Goal: Task Accomplishment & Management: Manage account settings

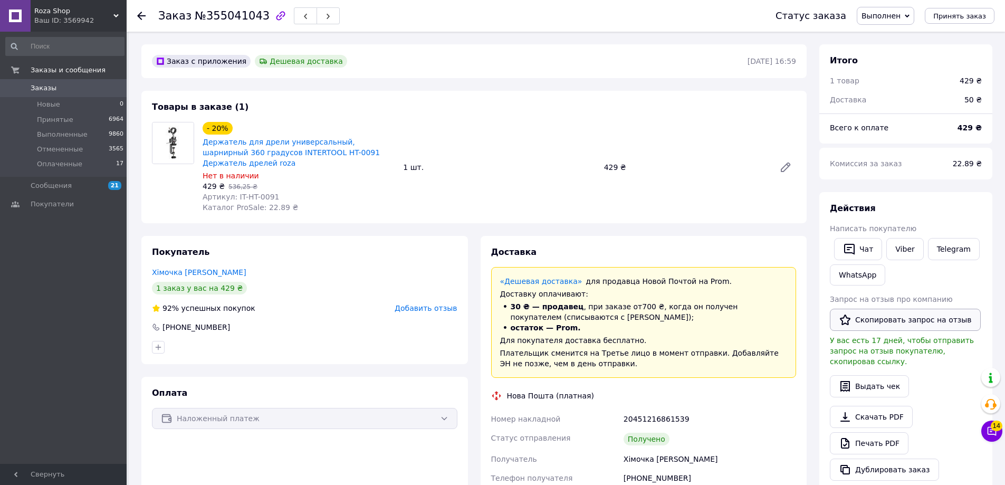
click at [849, 322] on icon "button" at bounding box center [845, 319] width 13 height 13
drag, startPoint x: 69, startPoint y: 16, endPoint x: 70, endPoint y: 81, distance: 64.9
click at [70, 16] on div "Ваш ID: 3569942" at bounding box center [80, 20] width 92 height 9
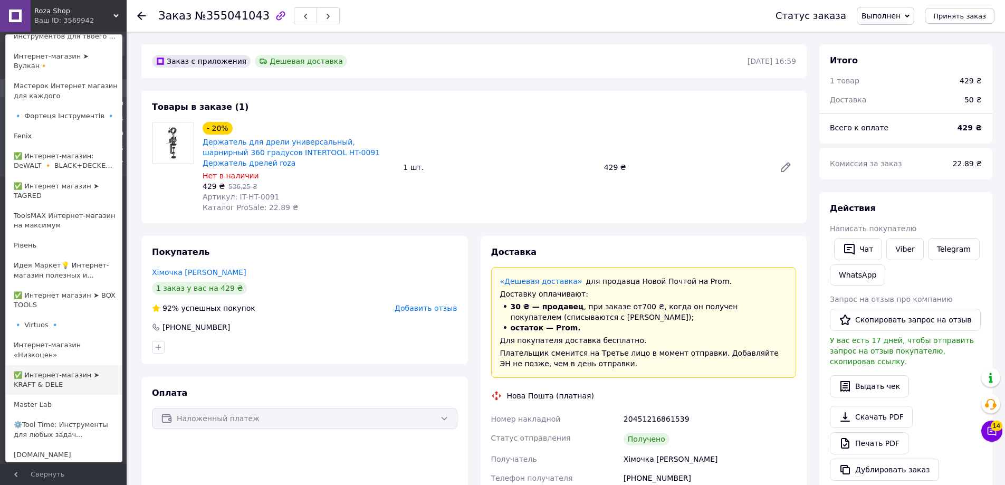
scroll to position [316, 0]
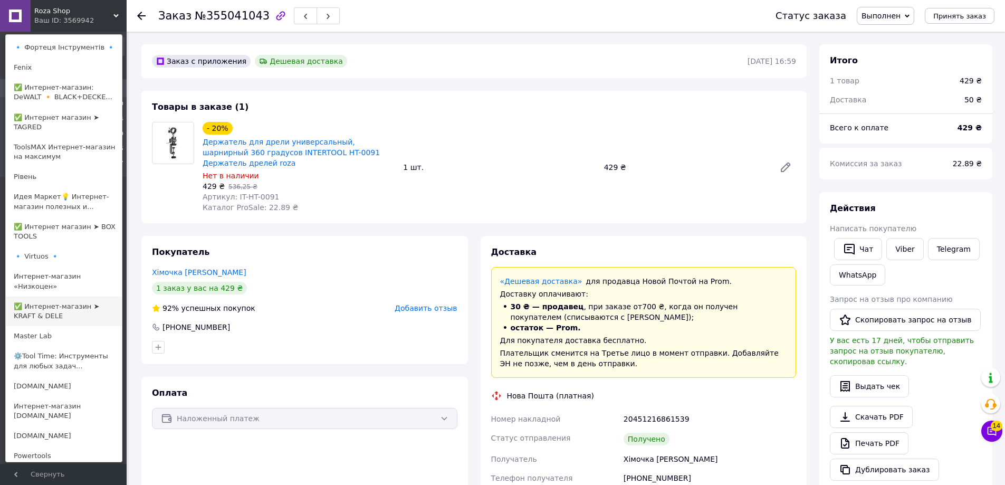
click at [64, 296] on link "✅ Интернет-магазин ➤ KRAFT & DELE" at bounding box center [64, 311] width 116 height 30
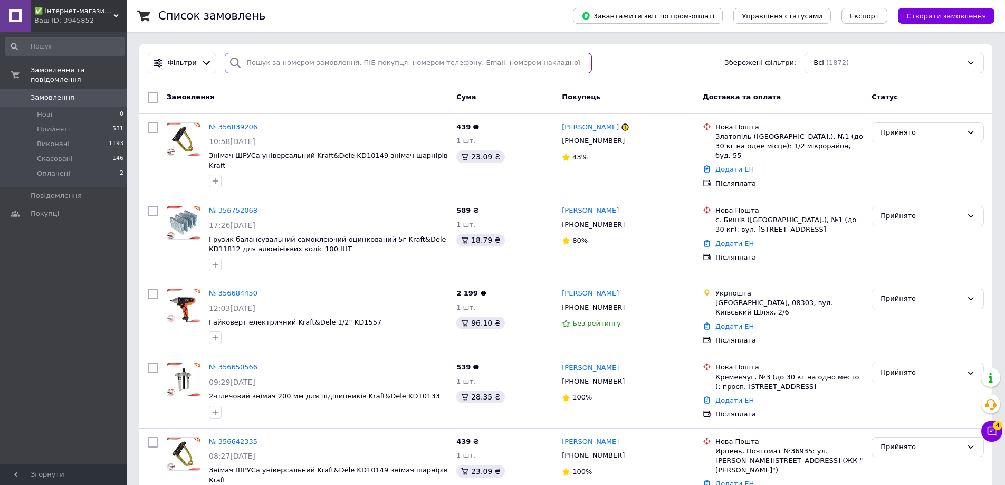
paste input "[PHONE_NUMBER]"
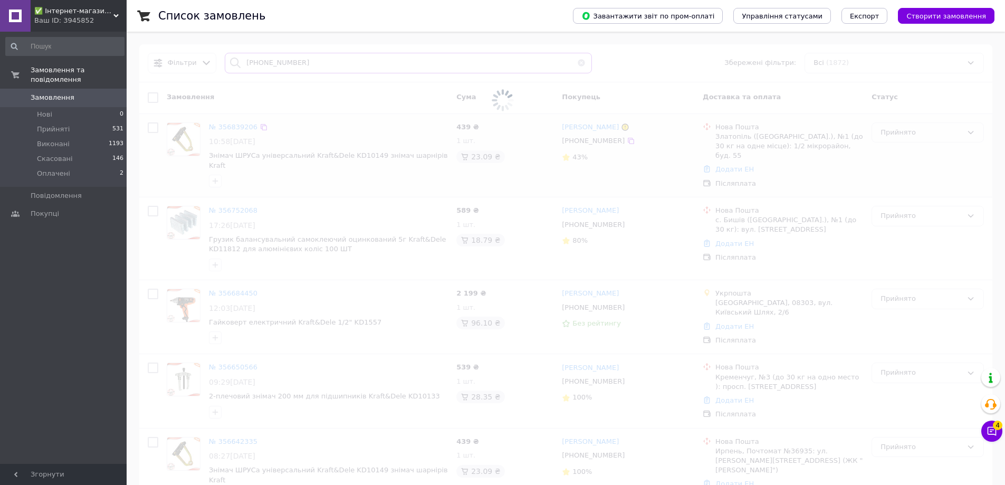
type input "[PHONE_NUMBER]"
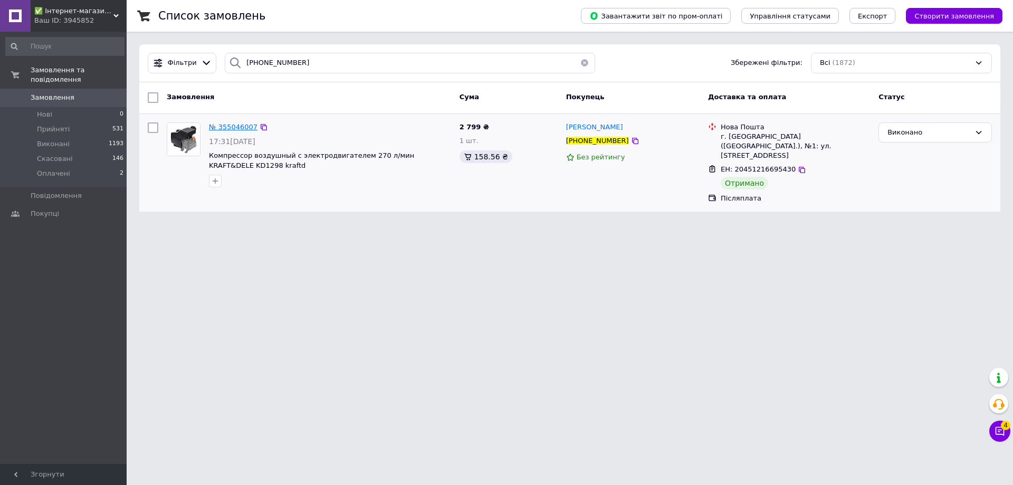
click at [233, 126] on span "№ 355046007" at bounding box center [233, 127] width 49 height 8
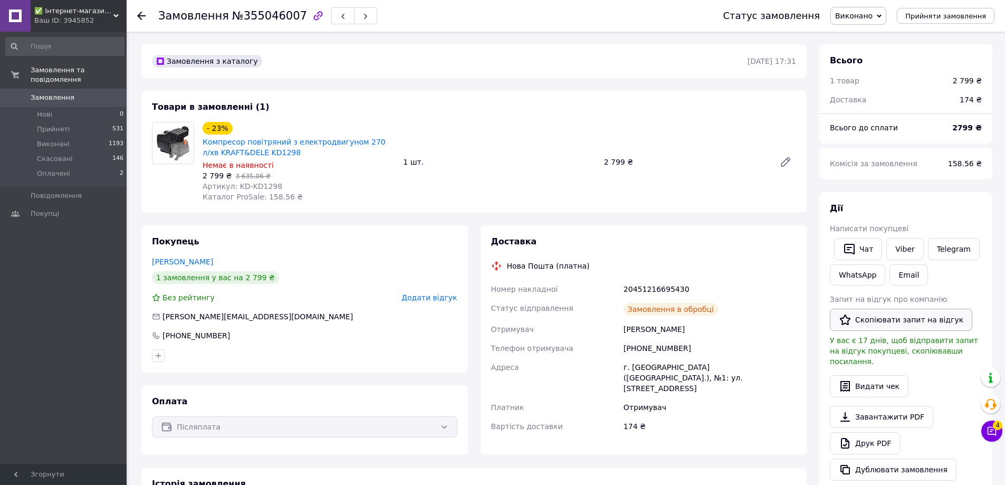
click at [871, 325] on button "Скопіювати запит на відгук" at bounding box center [901, 320] width 142 height 22
click at [54, 13] on span "✅ Інтернет-магазин ➤ KRAFT & DELE" at bounding box center [73, 10] width 79 height 9
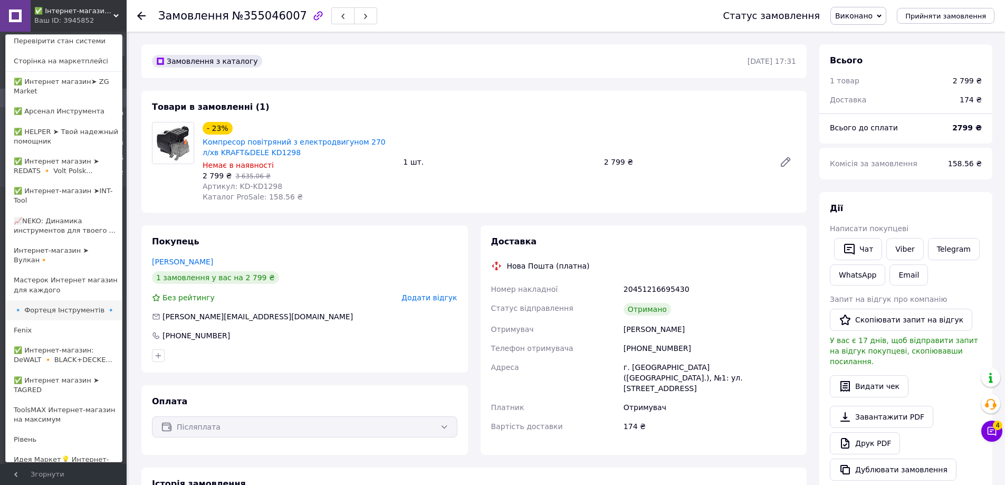
scroll to position [158, 0]
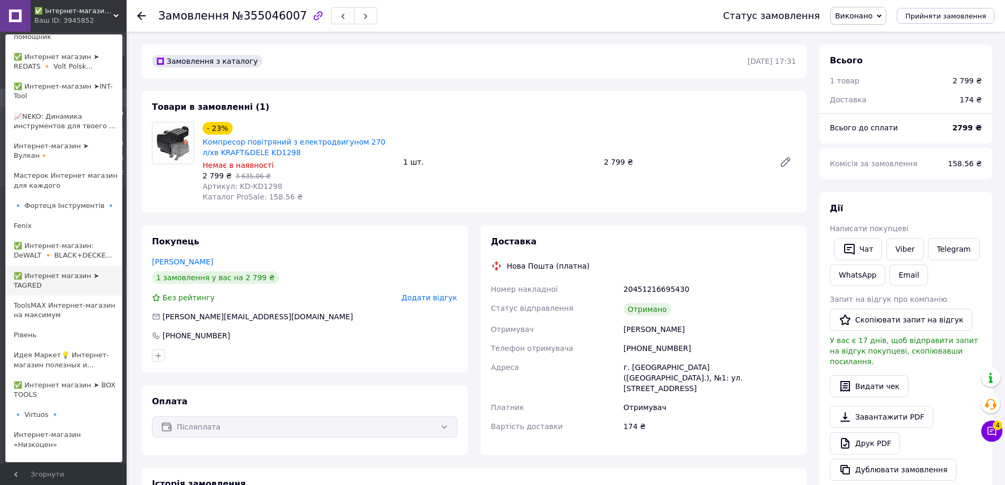
click at [33, 275] on link "✅ Интернет магазин ➤ TAGRED" at bounding box center [64, 281] width 116 height 30
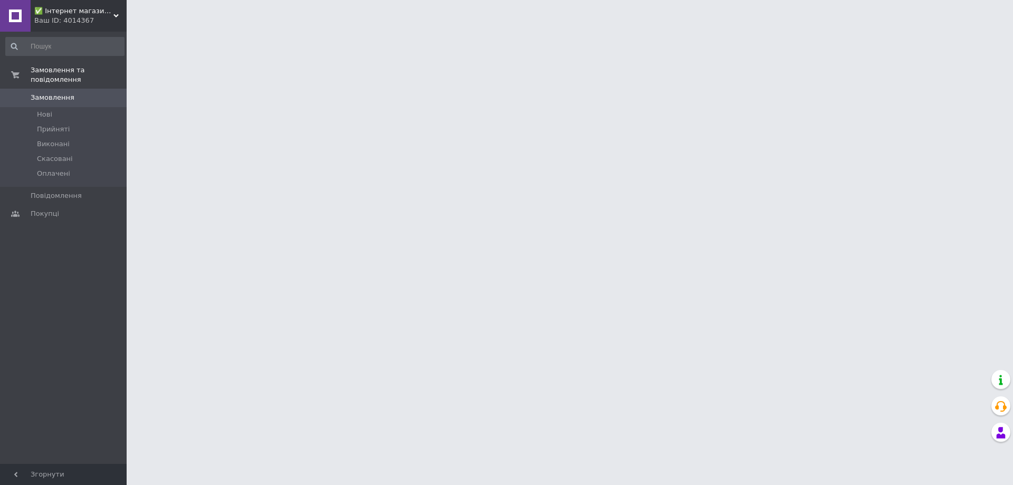
click at [41, 14] on span "✅ Інтернет магазин ➤ TAGRED" at bounding box center [73, 10] width 79 height 9
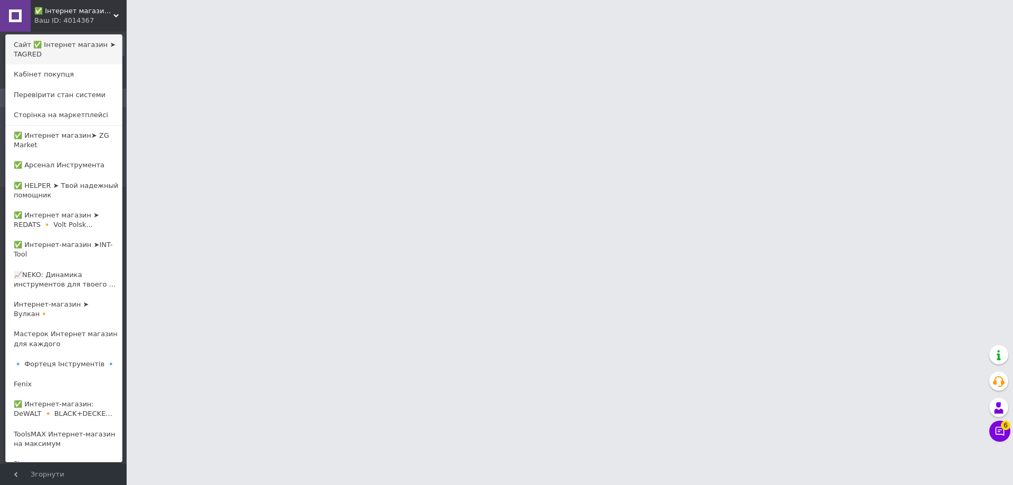
click at [49, 45] on link "Сайт ✅ Інтернет магазин ➤ TAGRED" at bounding box center [64, 50] width 116 height 30
